Goal: Task Accomplishment & Management: Manage account settings

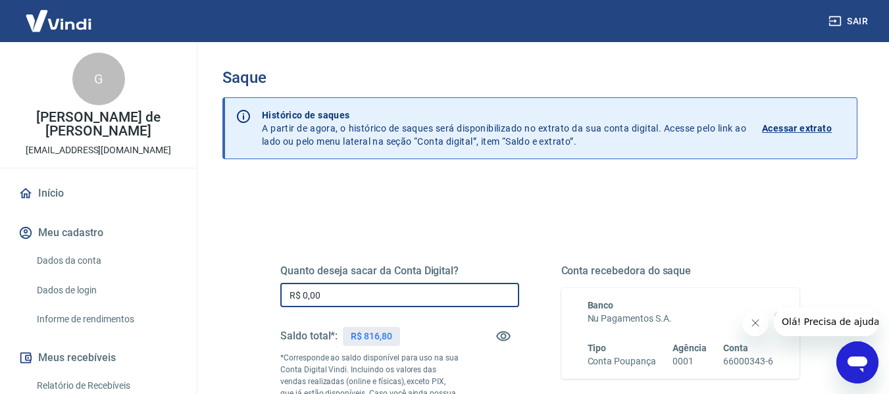
click at [385, 292] on input "R$ 0,00" at bounding box center [399, 295] width 239 height 24
type input "R$ 816,80"
click at [479, 227] on div "Quanto deseja sacar da Conta Digital? R$ 816,80 ​ Saldo total*: R$ 816,80 *Corr…" at bounding box center [540, 366] width 551 height 318
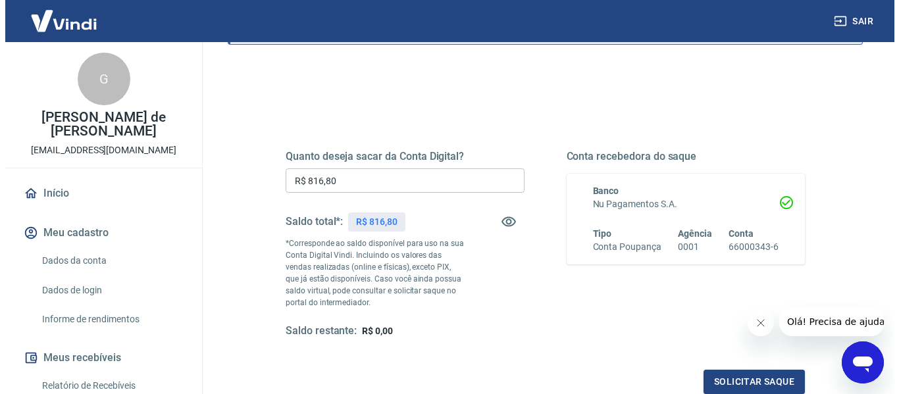
scroll to position [132, 0]
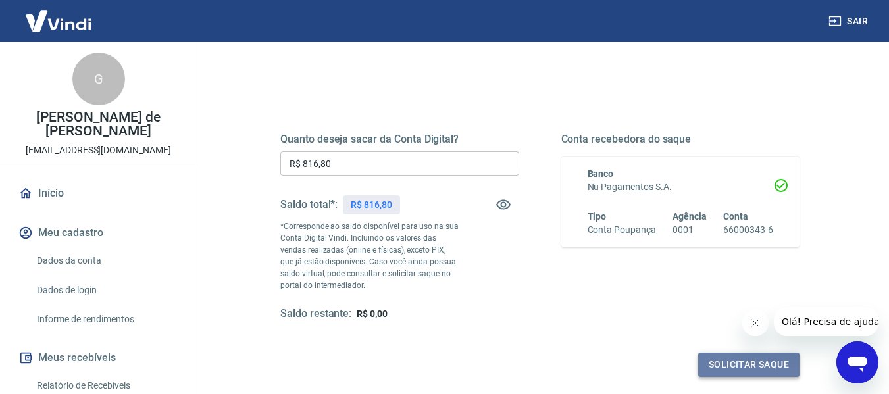
click at [751, 359] on button "Solicitar saque" at bounding box center [748, 365] width 101 height 24
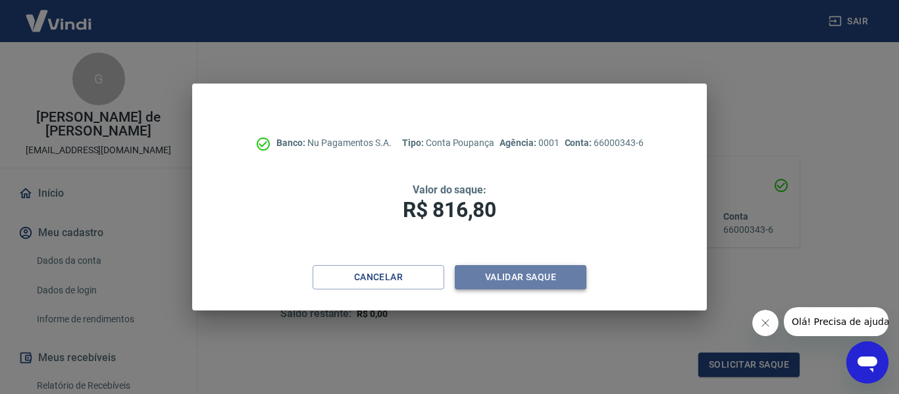
click at [502, 282] on button "Validar saque" at bounding box center [521, 277] width 132 height 24
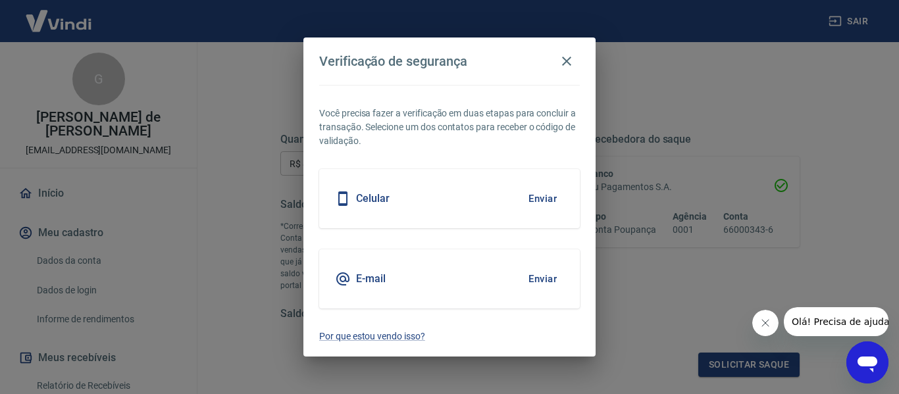
click at [436, 280] on div "E-mail Enviar" at bounding box center [449, 278] width 261 height 59
click at [540, 276] on button "Enviar" at bounding box center [542, 279] width 43 height 28
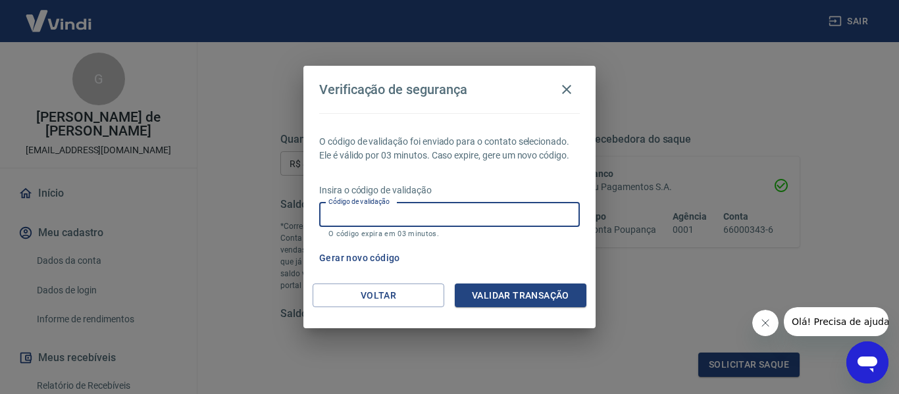
click at [382, 208] on div "Código de validação Código de validação O código expira em 03 minutos." at bounding box center [449, 221] width 261 height 36
type input "614483"
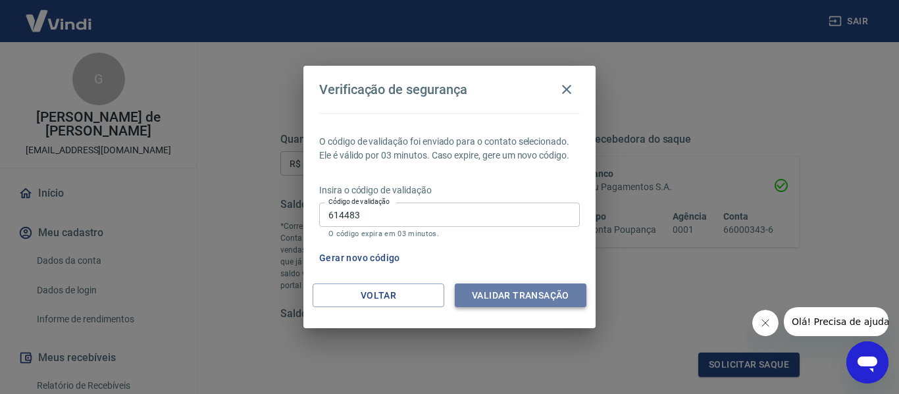
click at [520, 289] on button "Validar transação" at bounding box center [521, 296] width 132 height 24
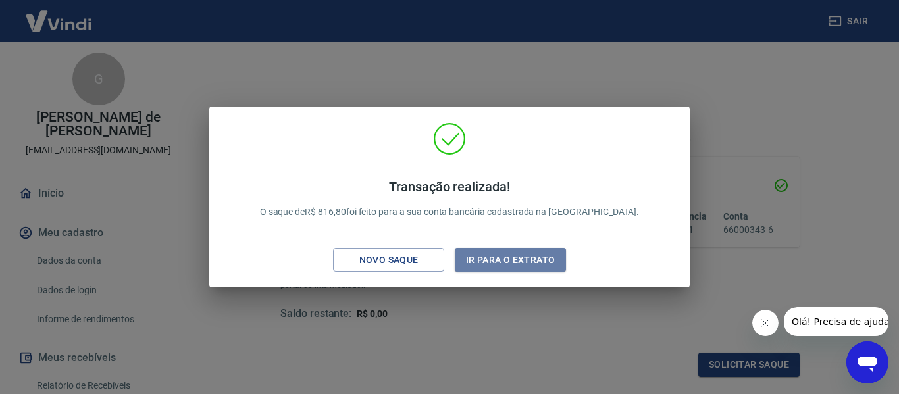
click at [535, 263] on button "Ir para o extrato" at bounding box center [510, 260] width 111 height 24
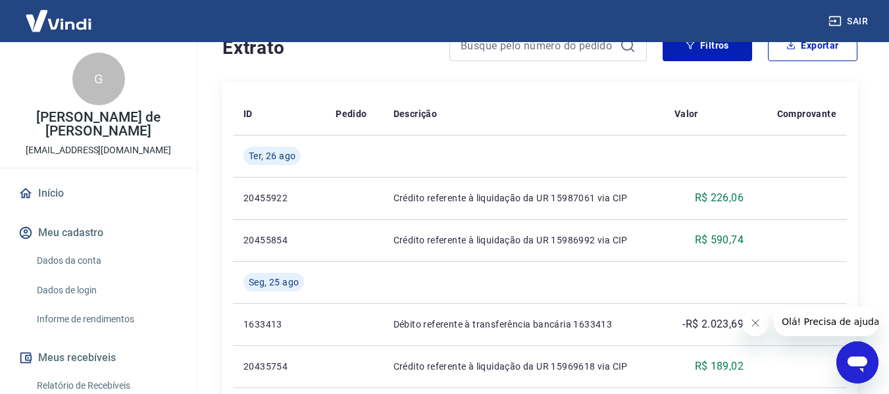
scroll to position [329, 0]
